Goal: Task Accomplishment & Management: Manage account settings

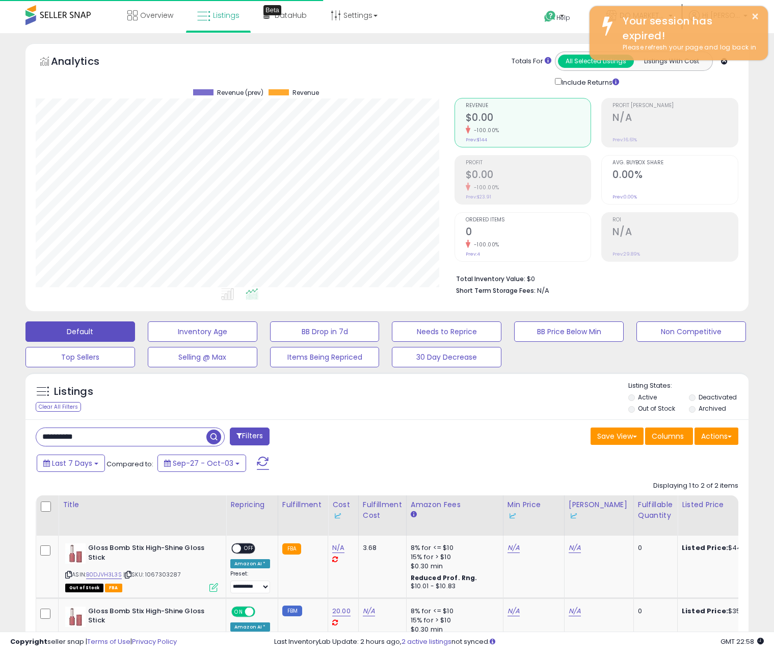
select select "**********"
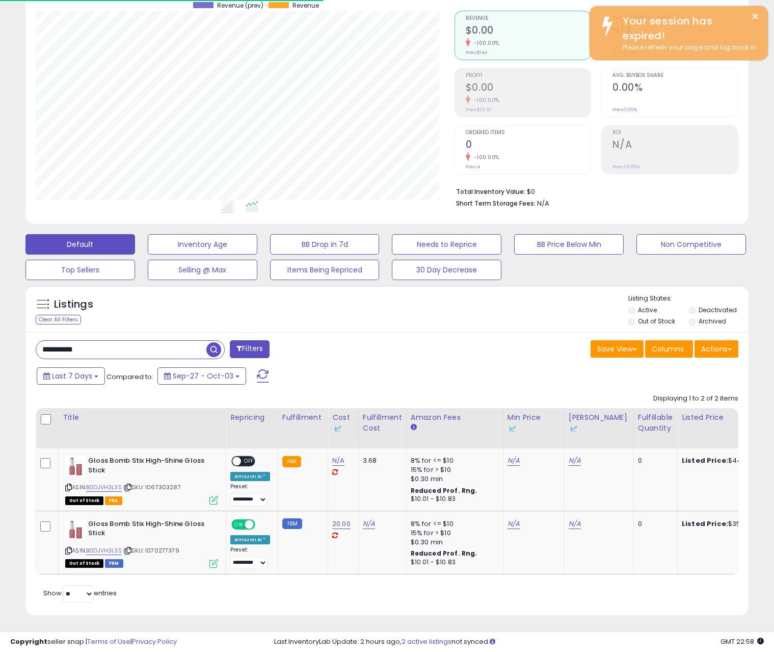
scroll to position [209, 419]
